Goal: Task Accomplishment & Management: Use online tool/utility

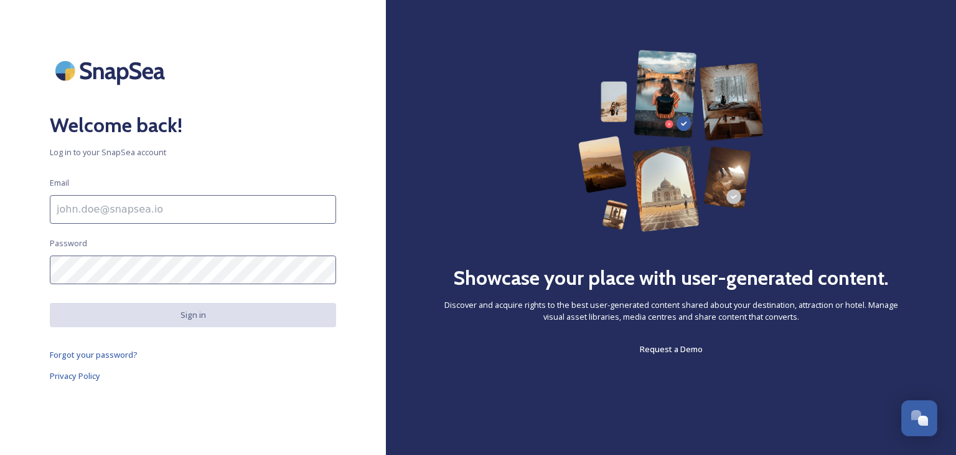
click at [217, 209] on input at bounding box center [193, 209] width 286 height 29
type input "[PERSON_NAME][EMAIL_ADDRESS][PERSON_NAME][DOMAIN_NAME]"
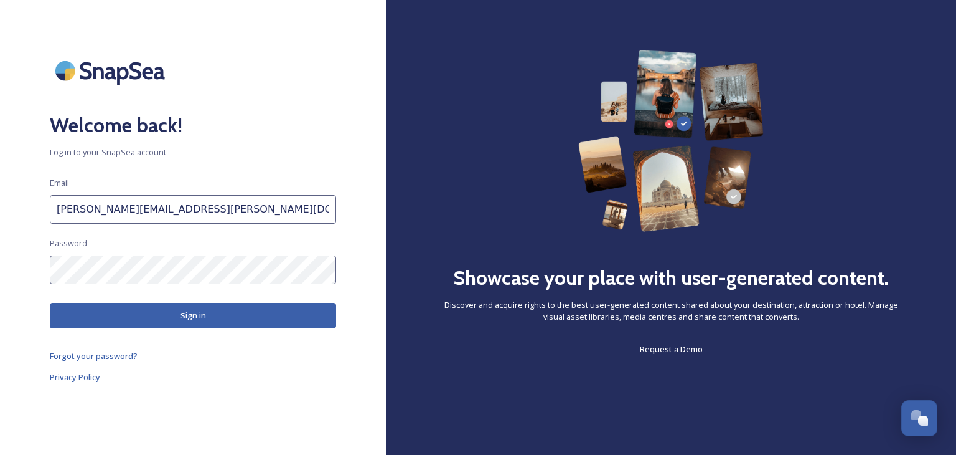
click at [191, 313] on button "Sign in" at bounding box center [193, 316] width 286 height 26
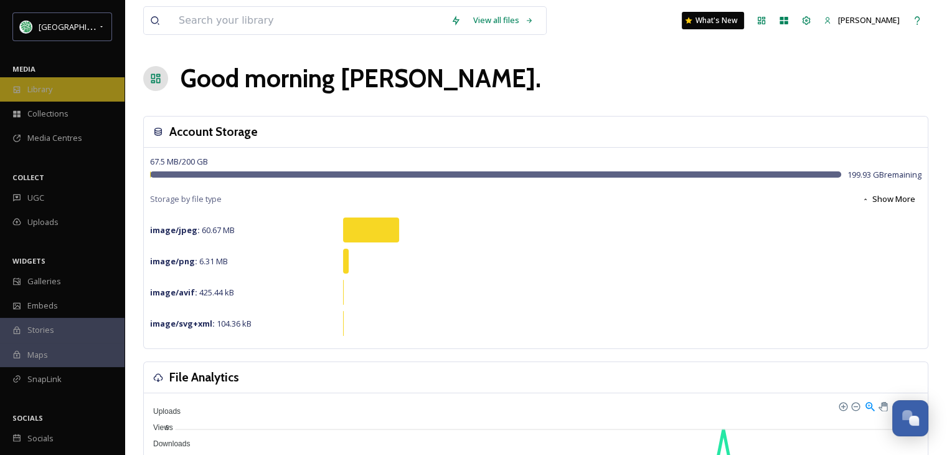
click at [45, 88] on span "Library" at bounding box center [39, 89] width 25 height 12
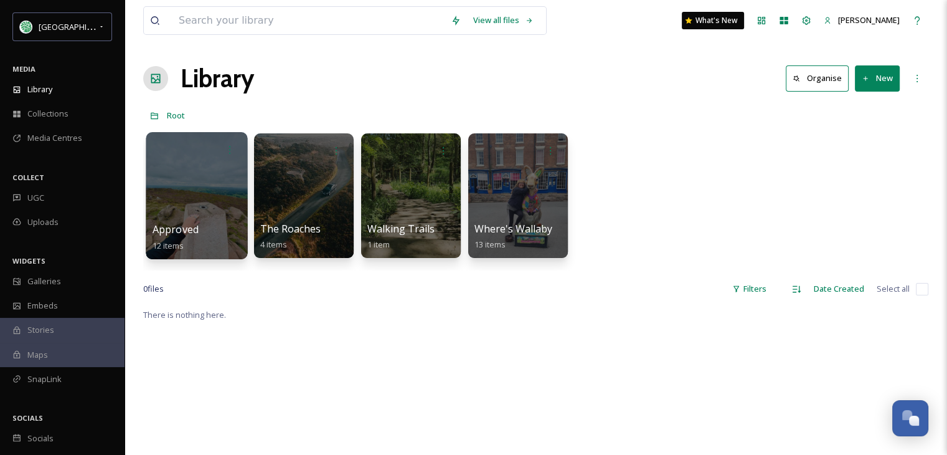
click at [189, 186] on div at bounding box center [196, 195] width 101 height 127
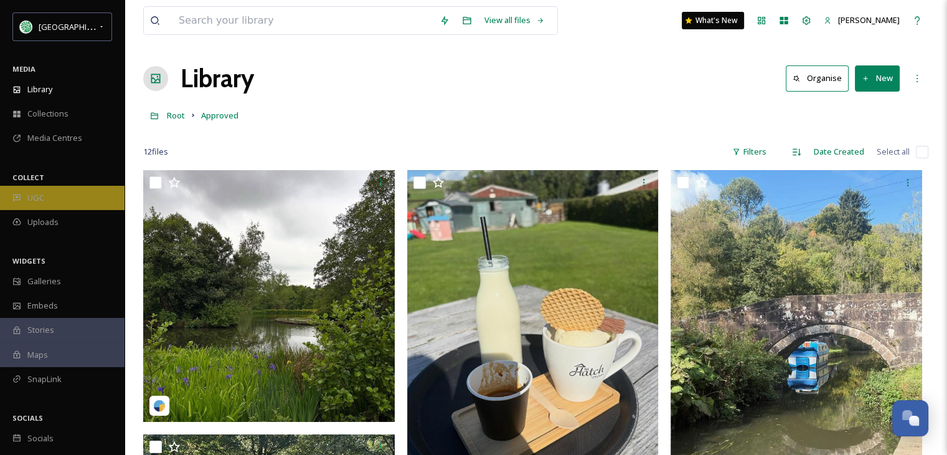
click at [47, 192] on div "UGC" at bounding box center [62, 198] width 125 height 24
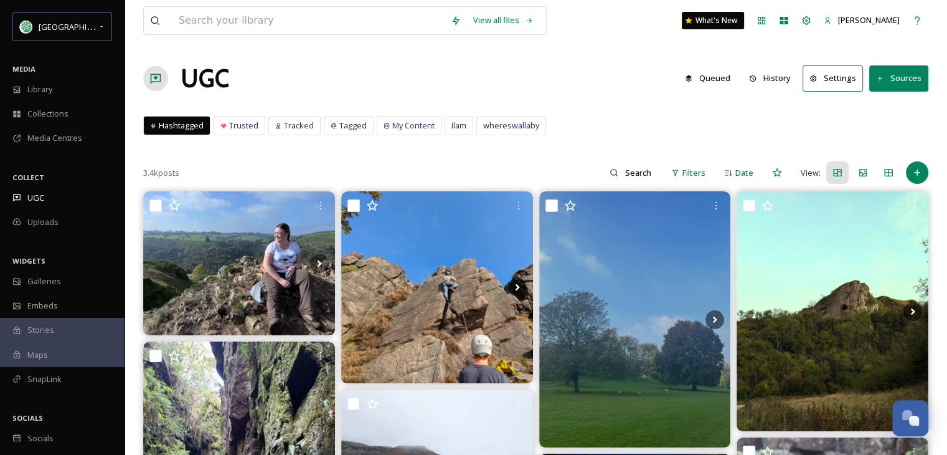
click at [783, 75] on button "History" at bounding box center [770, 78] width 54 height 24
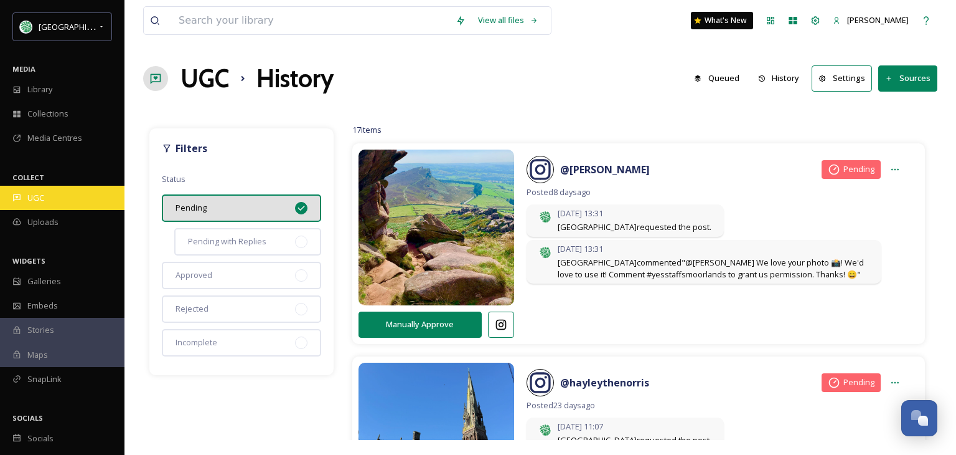
click at [47, 189] on div "UGC" at bounding box center [62, 198] width 125 height 24
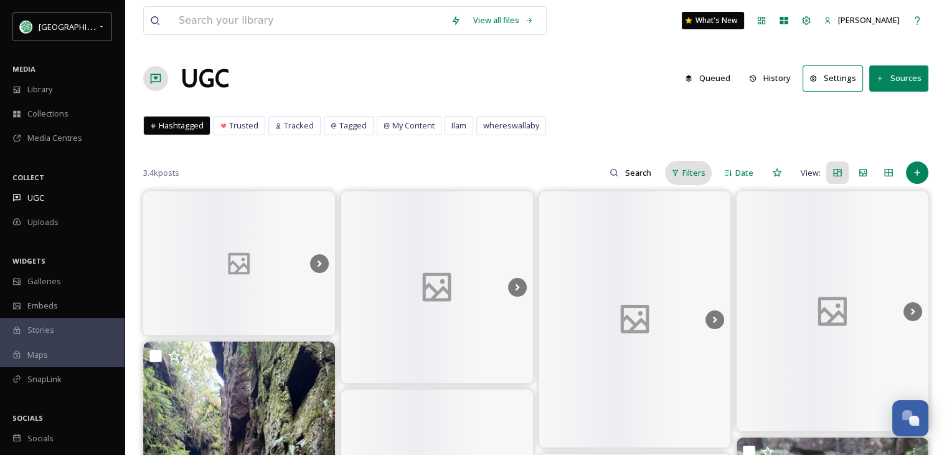
click at [703, 170] on span "Filters" at bounding box center [693, 173] width 23 height 12
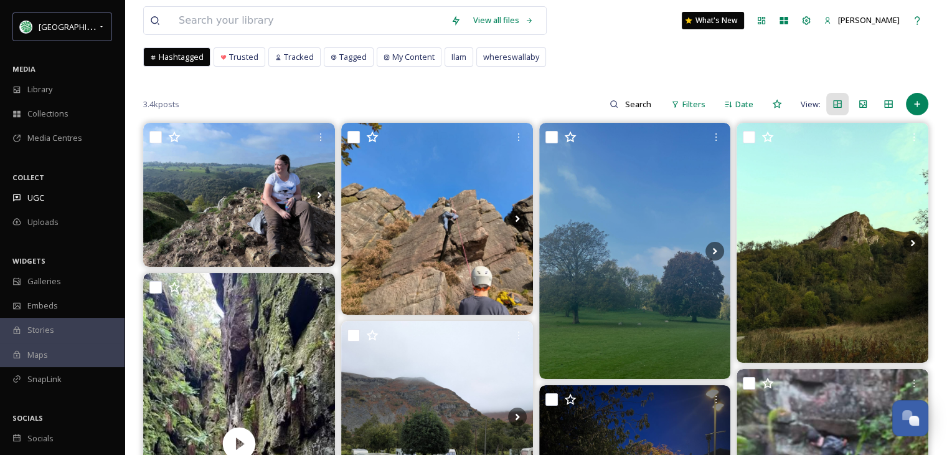
scroll to position [67, 0]
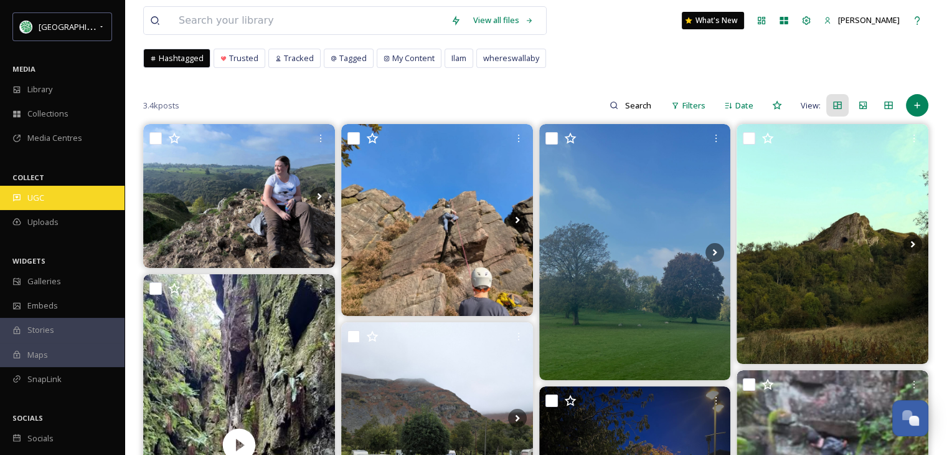
click at [57, 194] on div "UGC" at bounding box center [62, 198] width 125 height 24
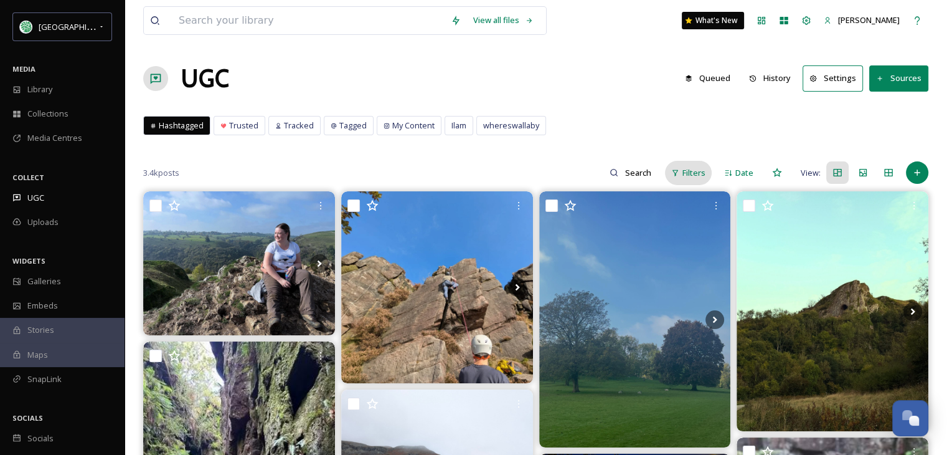
click at [689, 172] on span "Filters" at bounding box center [693, 173] width 23 height 12
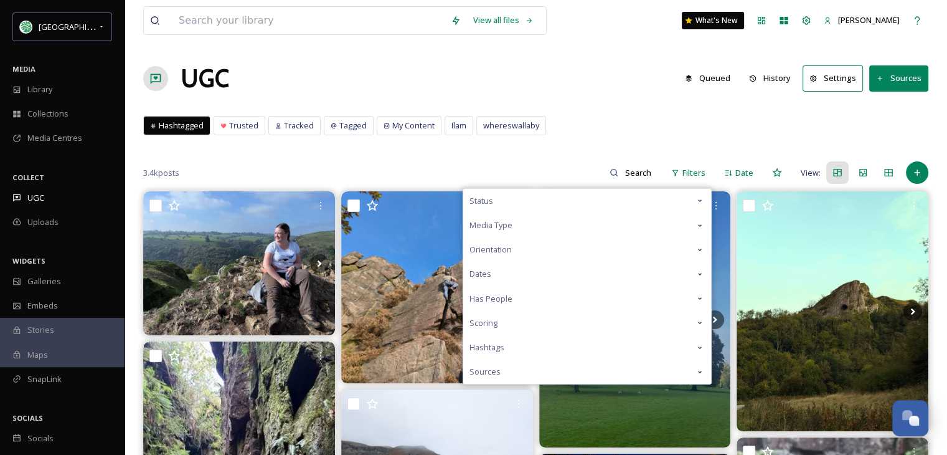
click at [679, 323] on div "Scoring" at bounding box center [587, 323] width 248 height 24
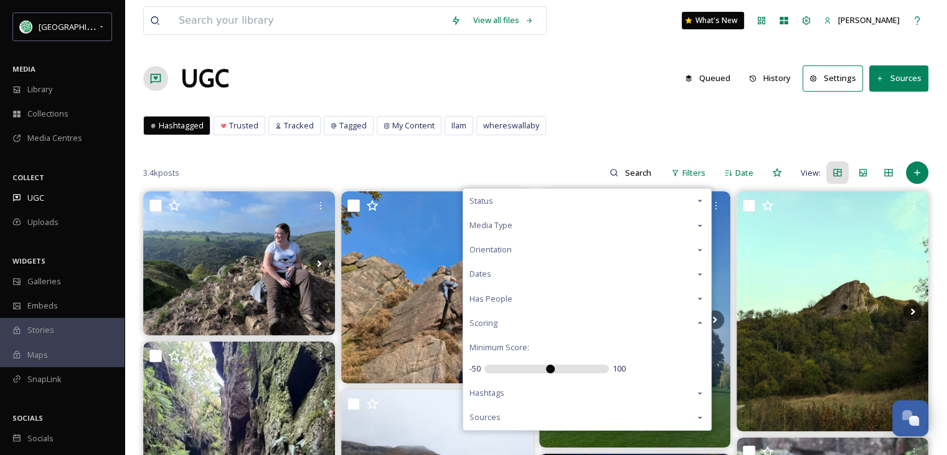
click at [629, 133] on div "Hashtagged Trusted Tracked Tagged My Content Ilam whereswallaby Hashtagged Trus…" at bounding box center [535, 129] width 785 height 26
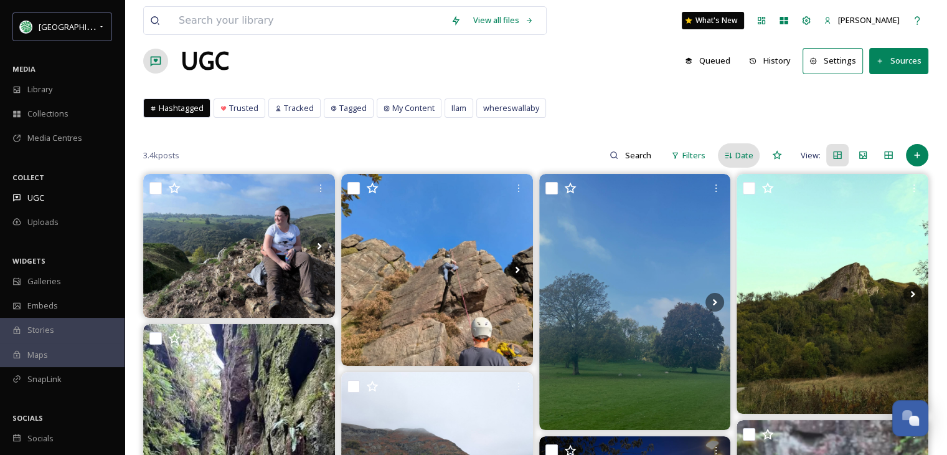
scroll to position [16, 0]
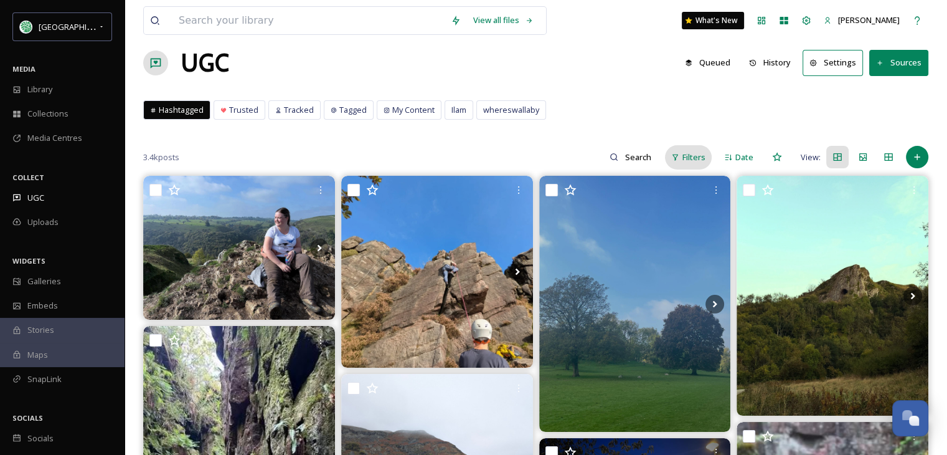
click at [700, 160] on span "Filters" at bounding box center [693, 157] width 23 height 12
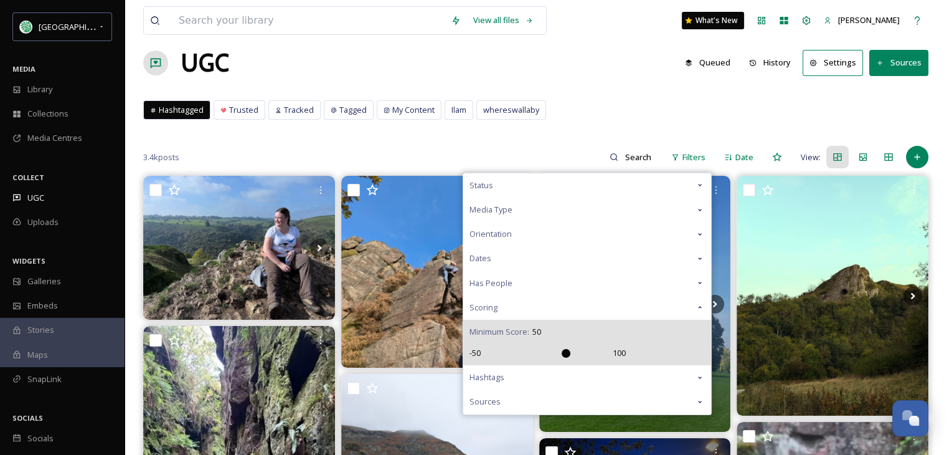
drag, startPoint x: 553, startPoint y: 352, endPoint x: 566, endPoint y: 355, distance: 13.4
click at [566, 355] on input "range" at bounding box center [546, 353] width 125 height 9
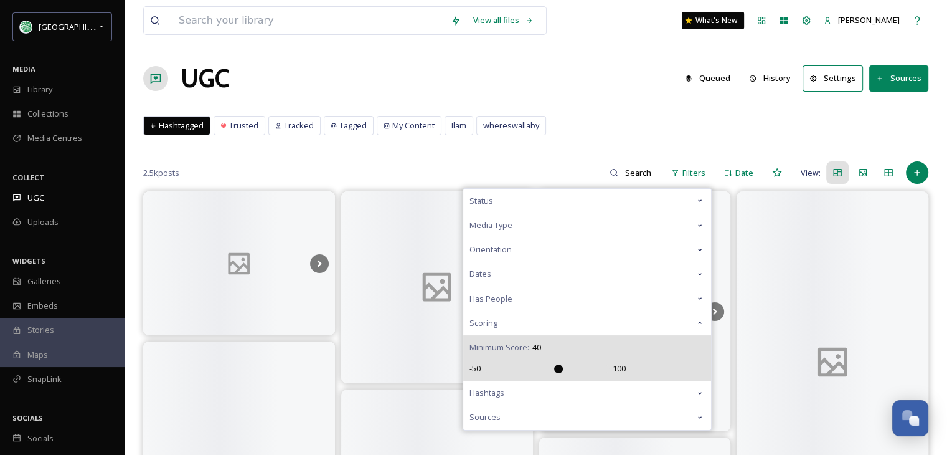
drag, startPoint x: 567, startPoint y: 367, endPoint x: 540, endPoint y: 369, distance: 26.8
click at [540, 369] on input "range" at bounding box center [546, 368] width 125 height 9
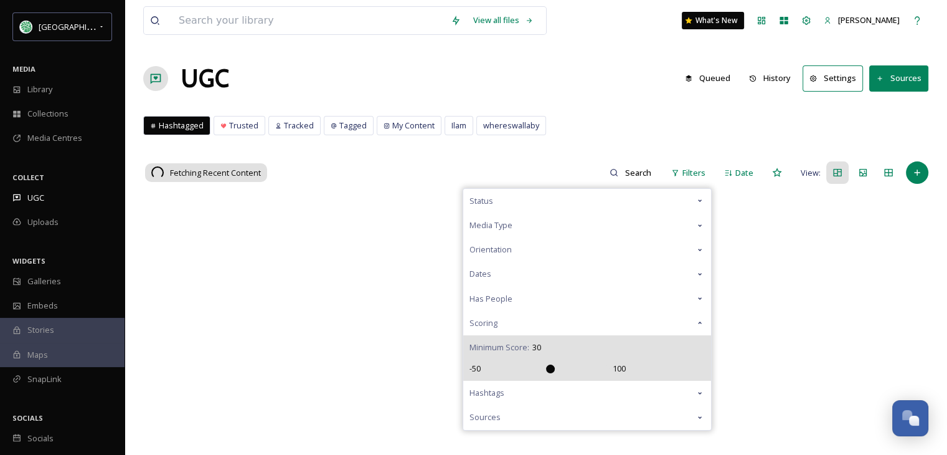
drag, startPoint x: 540, startPoint y: 369, endPoint x: 555, endPoint y: 369, distance: 14.3
click at [555, 369] on input "range" at bounding box center [546, 368] width 125 height 9
drag, startPoint x: 552, startPoint y: 369, endPoint x: 566, endPoint y: 367, distance: 13.8
click at [566, 367] on input "range" at bounding box center [546, 368] width 125 height 9
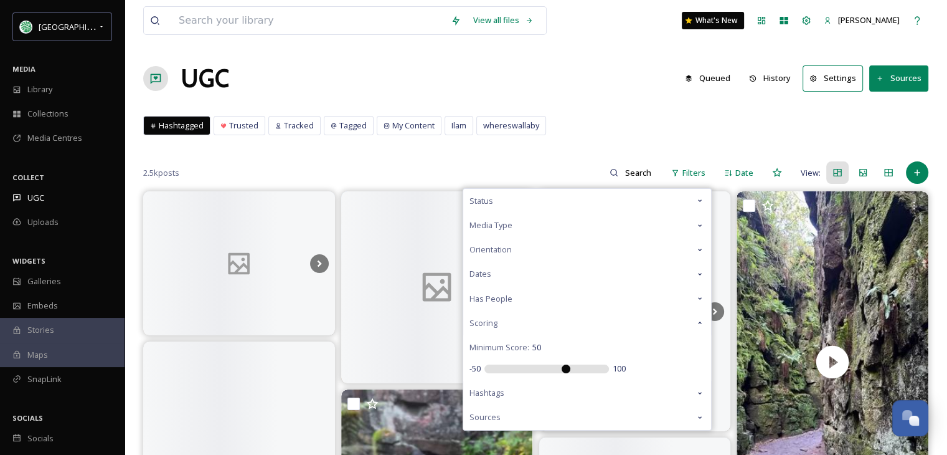
click at [596, 298] on div "Has People" at bounding box center [587, 298] width 248 height 24
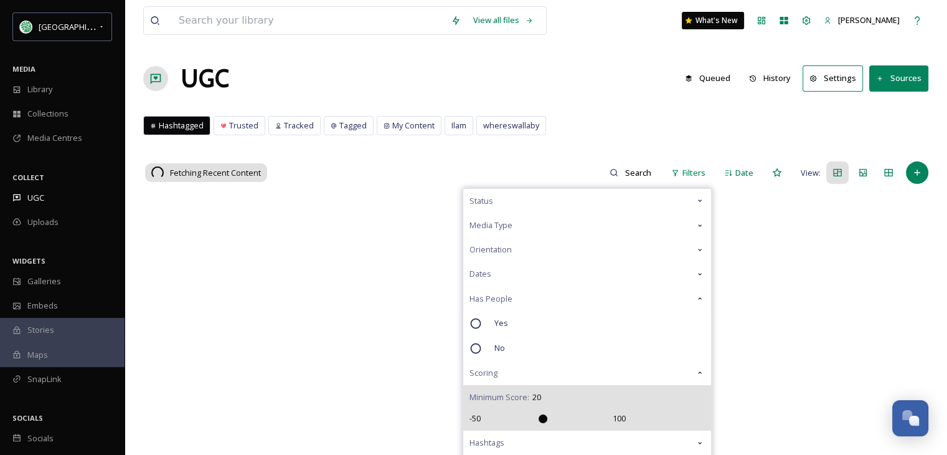
drag, startPoint x: 567, startPoint y: 415, endPoint x: 546, endPoint y: 415, distance: 20.5
type input "20"
click at [546, 415] on input "range" at bounding box center [546, 418] width 125 height 9
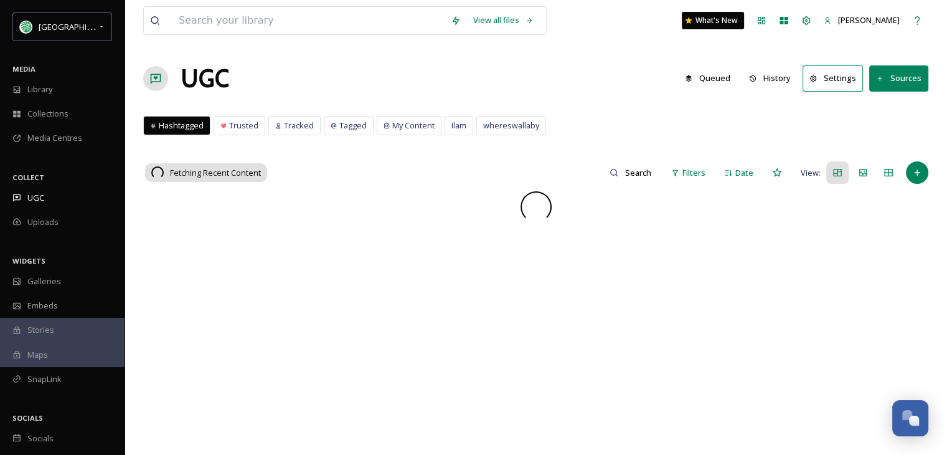
click at [648, 136] on div "Hashtagged Trusted Tracked Tagged My Content Ilam whereswallaby Hashtagged Trus…" at bounding box center [535, 129] width 785 height 26
